Goal: Task Accomplishment & Management: Manage account settings

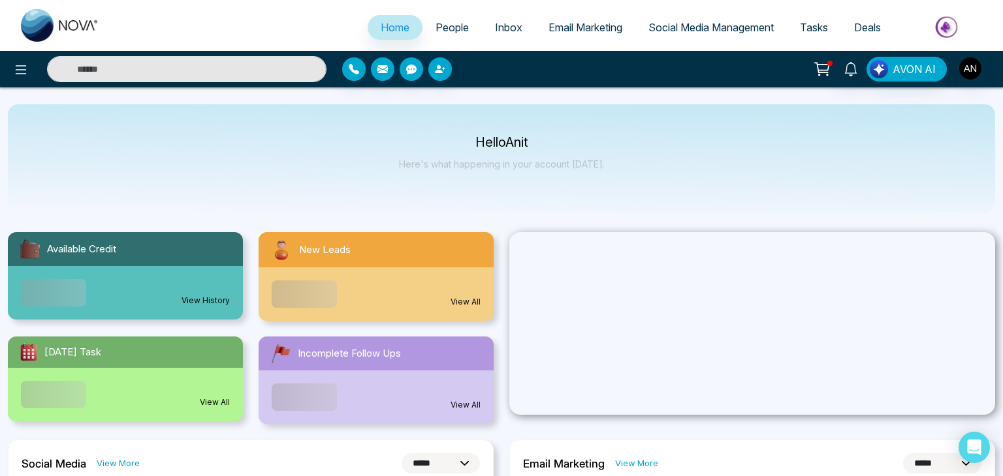
select select "*"
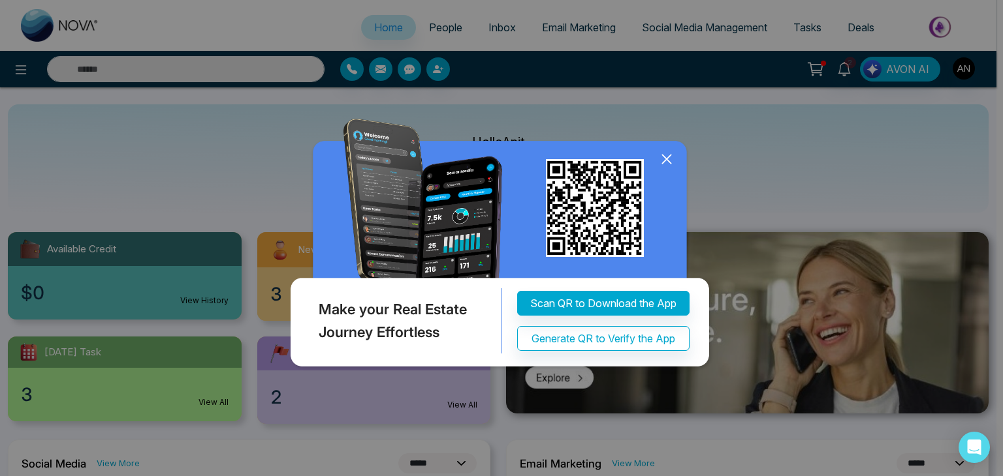
click at [963, 66] on div "Make your Real Estate Journey Effortless Scan QR to Download the App Generate Q…" at bounding box center [501, 238] width 1003 height 476
click at [668, 155] on icon at bounding box center [667, 159] width 20 height 20
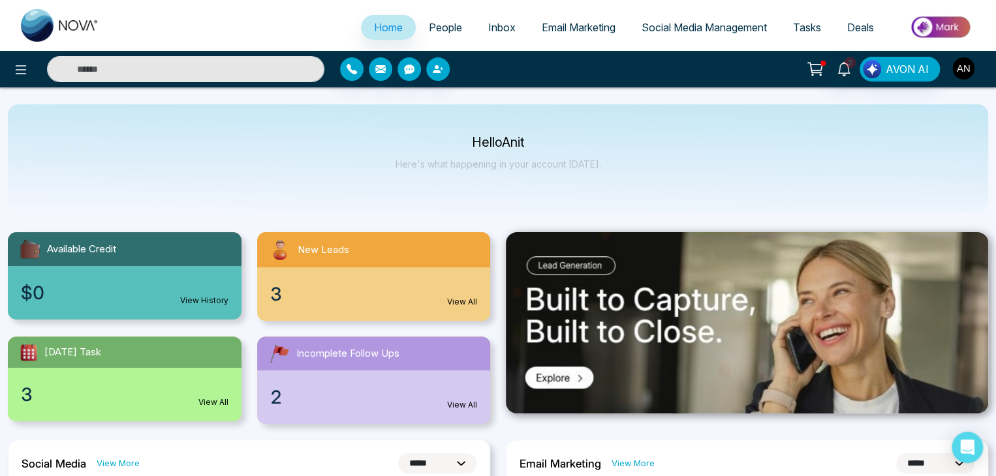
click at [956, 65] on img "button" at bounding box center [963, 68] width 22 height 22
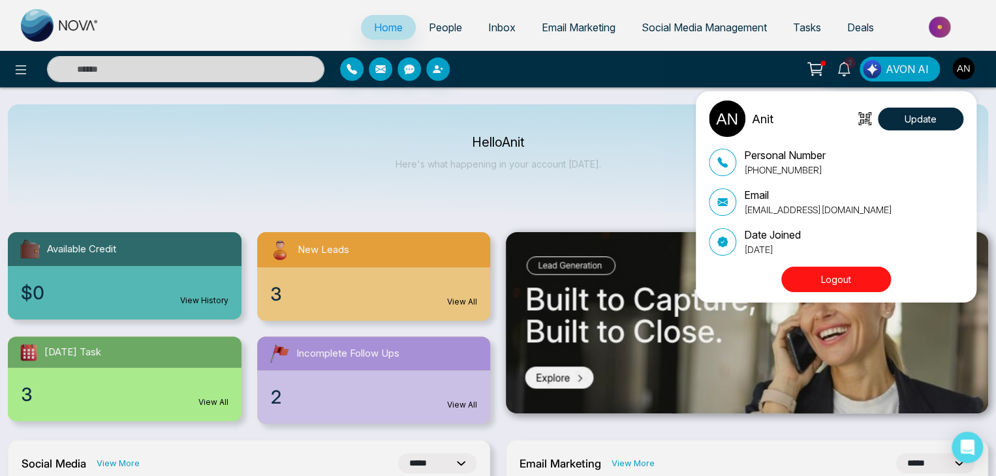
click at [826, 277] on button "Logout" at bounding box center [836, 279] width 110 height 25
